Goal: Obtain resource: Download file/media

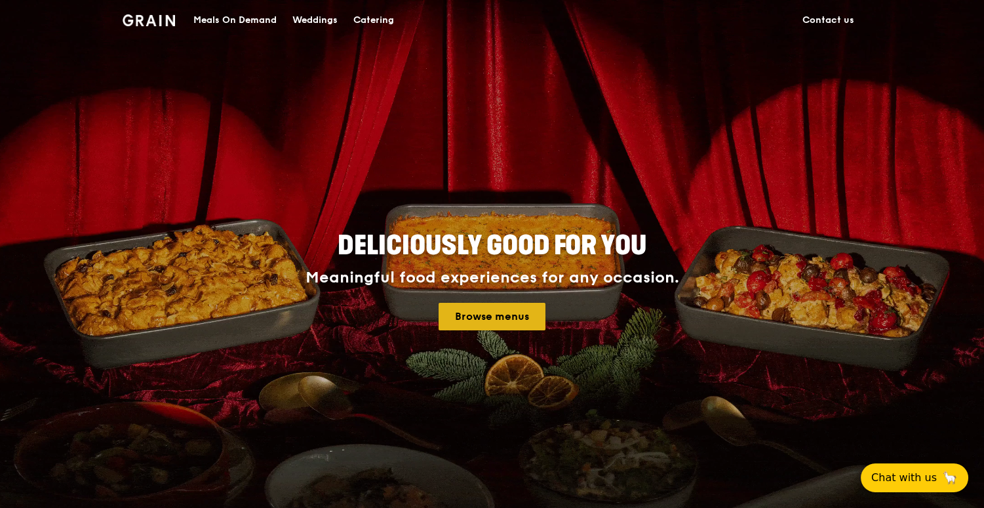
click at [484, 317] on link "Browse menus" at bounding box center [492, 317] width 107 height 28
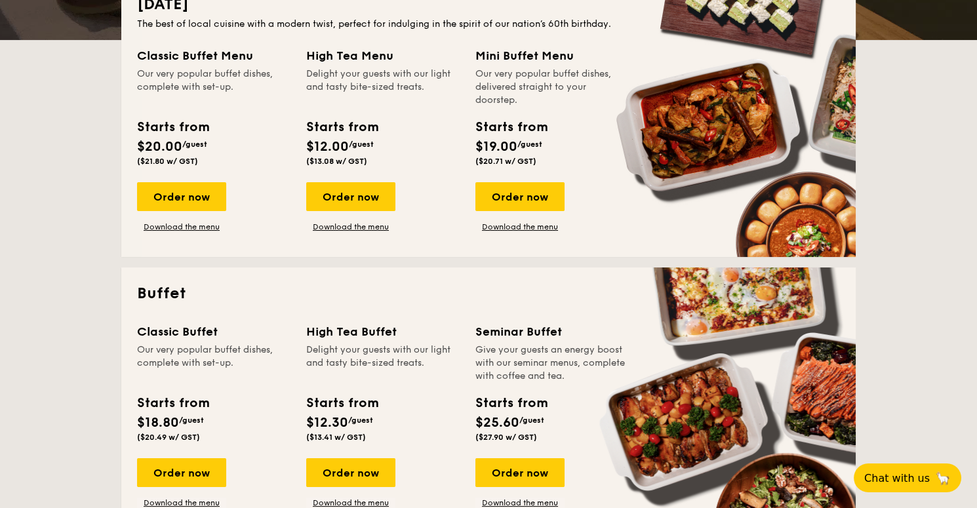
scroll to position [218, 0]
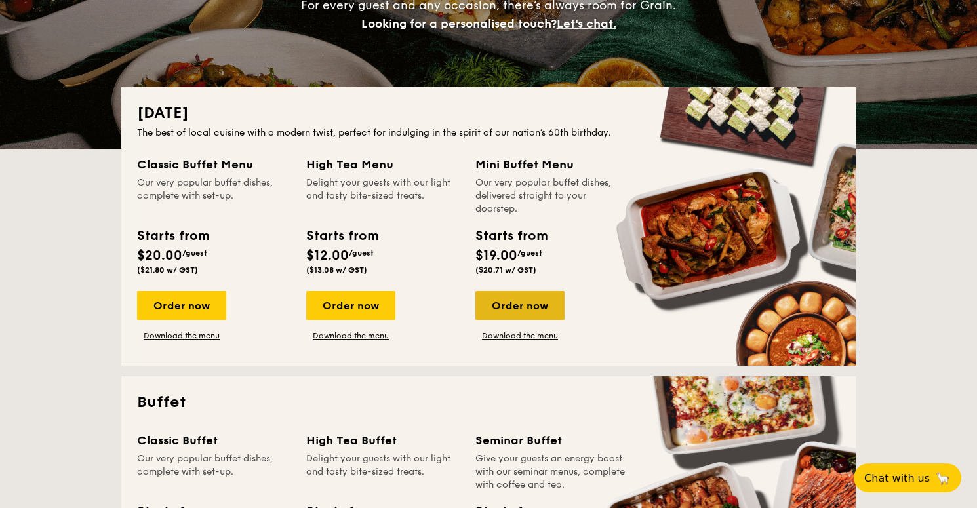
click at [530, 307] on div "Order now" at bounding box center [519, 305] width 89 height 29
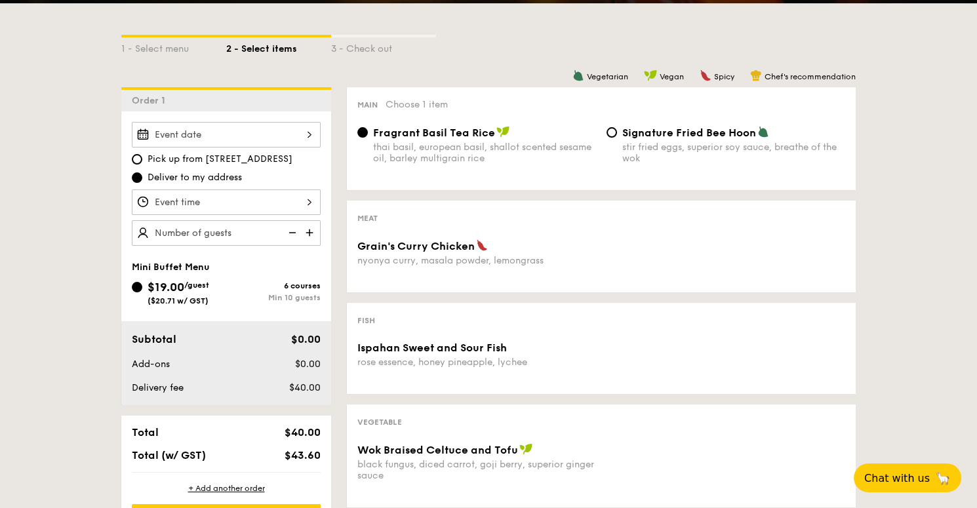
scroll to position [305, 0]
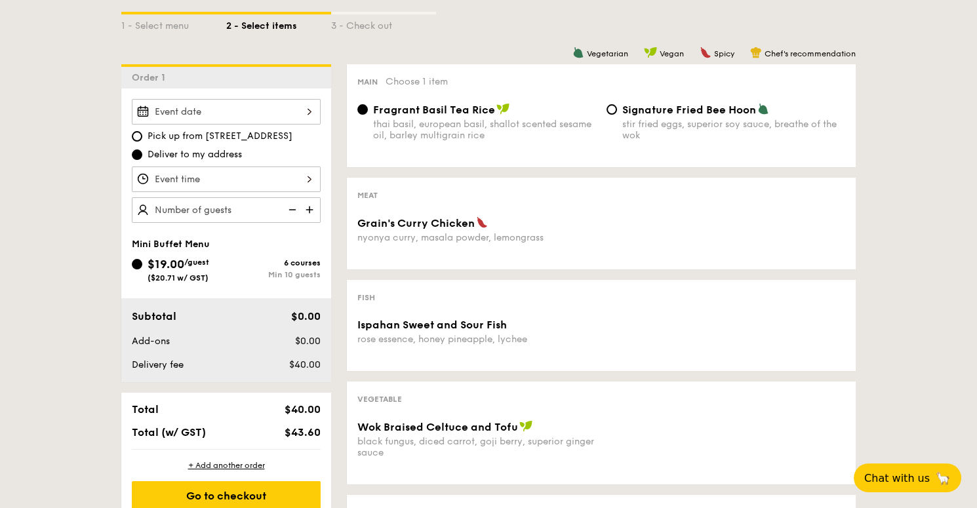
scroll to position [218, 0]
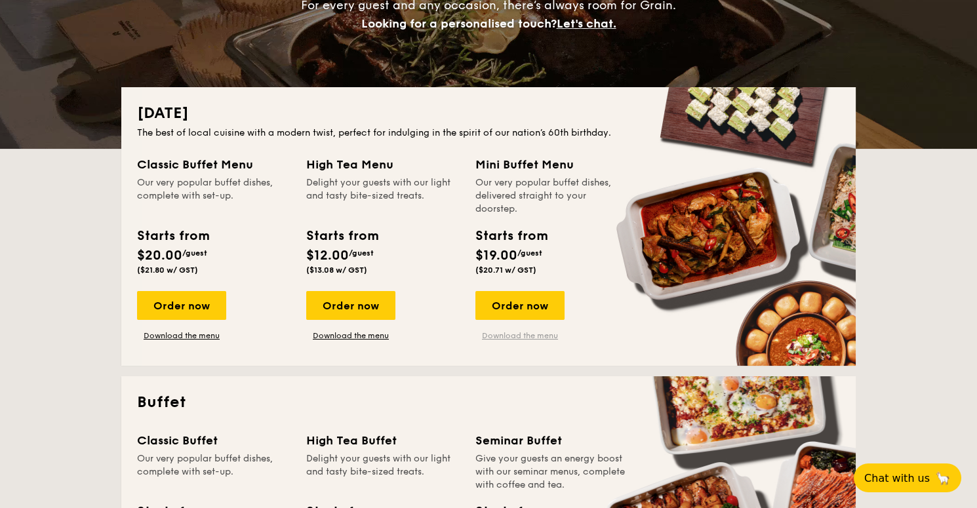
click at [524, 336] on link "Download the menu" at bounding box center [519, 335] width 89 height 10
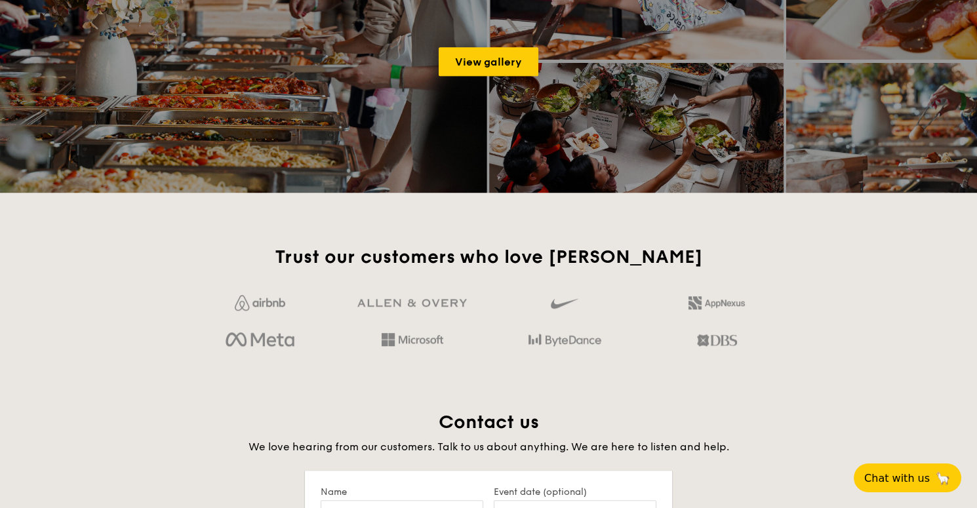
scroll to position [2141, 0]
